Goal: Transaction & Acquisition: Purchase product/service

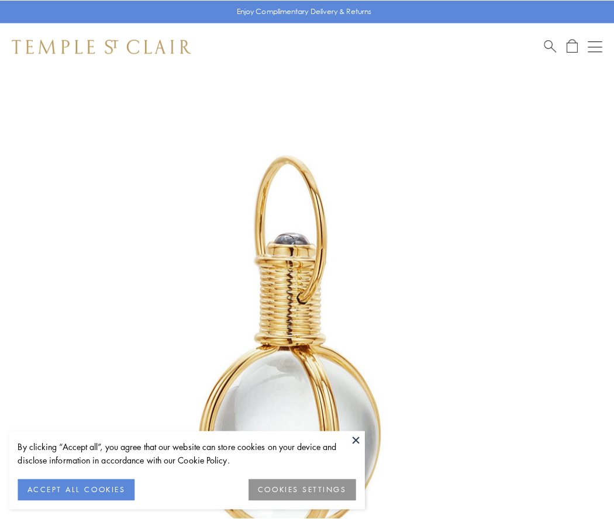
scroll to position [305, 0]
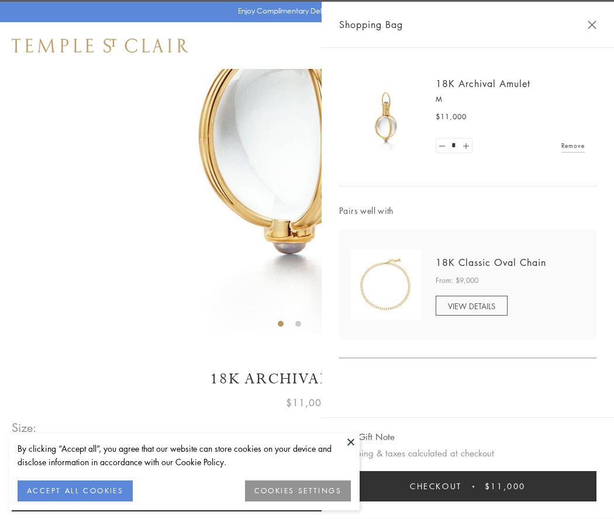
click at [468, 487] on button "Checkout $11,000" at bounding box center [467, 486] width 257 height 30
